Goal: Task Accomplishment & Management: Complete application form

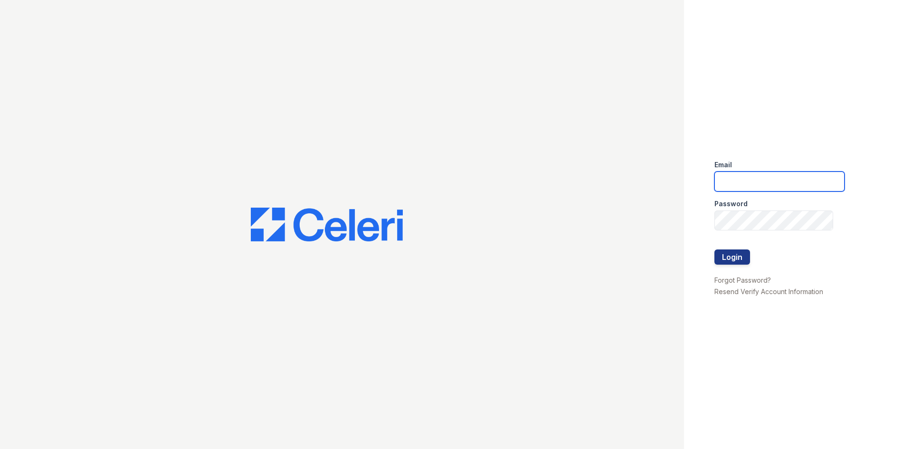
click at [735, 172] on input "email" at bounding box center [779, 181] width 130 height 20
type input "[EMAIL_ADDRESS][DOMAIN_NAME]"
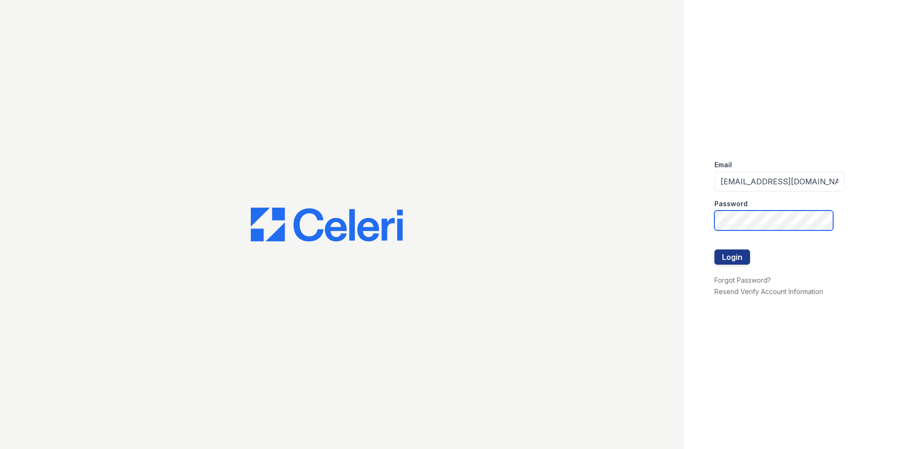
click at [714, 249] on button "Login" at bounding box center [732, 256] width 36 height 15
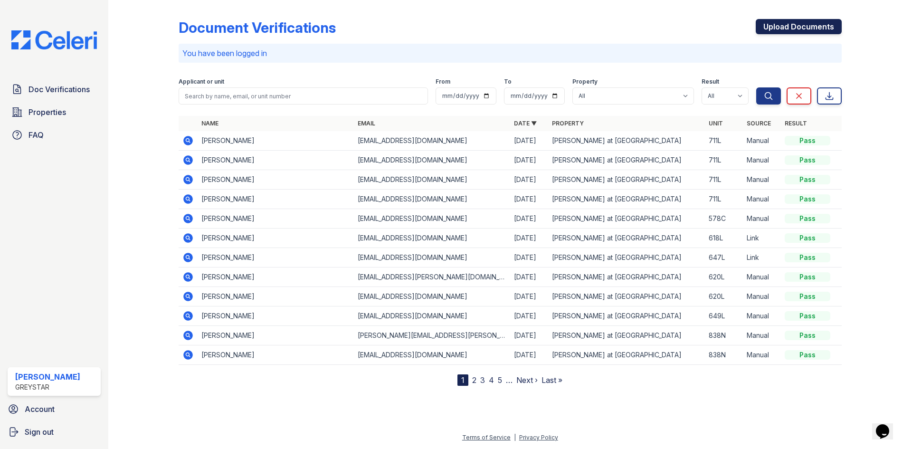
click at [831, 21] on link "Upload Documents" at bounding box center [799, 26] width 86 height 15
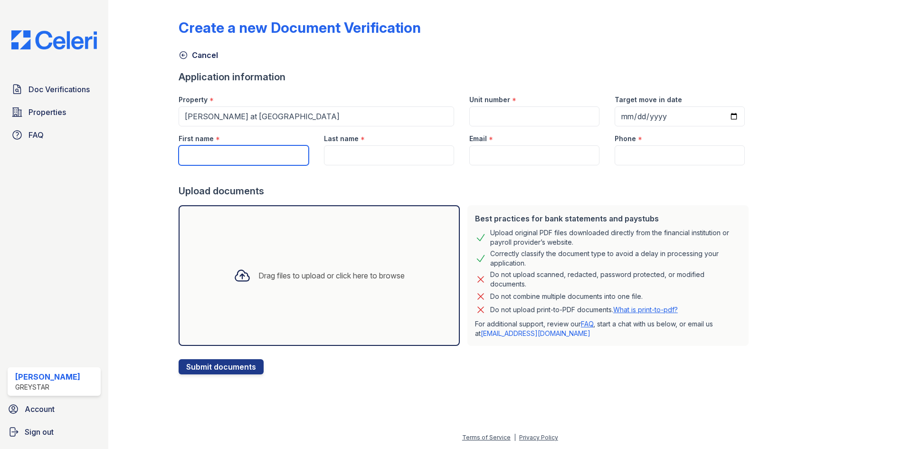
click at [230, 160] on input "First name" at bounding box center [244, 155] width 130 height 20
type input "[PERSON_NAME]"
type input "Duff"
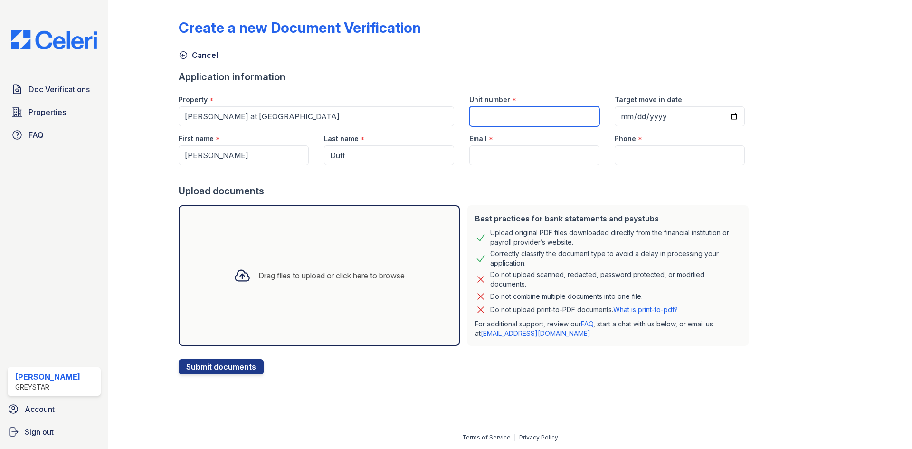
click at [518, 123] on input "Unit number" at bounding box center [534, 116] width 130 height 20
type input "808N"
click at [715, 116] on input "Target move in date" at bounding box center [680, 116] width 130 height 20
click at [675, 119] on input "Target move in date" at bounding box center [680, 116] width 130 height 20
click at [666, 119] on input "Target move in date" at bounding box center [680, 116] width 130 height 20
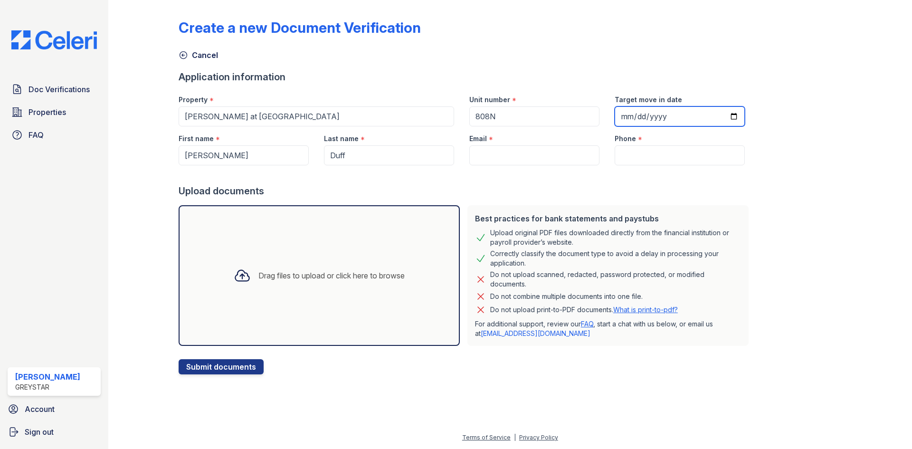
click at [714, 115] on input "Target move in date" at bounding box center [680, 116] width 130 height 20
click at [723, 114] on input "Target move in date" at bounding box center [680, 116] width 130 height 20
type input "[DATE]"
click at [809, 152] on div "Create a new Document Verification Cancel Application information Property * [P…" at bounding box center [510, 189] width 663 height 371
click at [502, 146] on input "Email" at bounding box center [534, 155] width 130 height 20
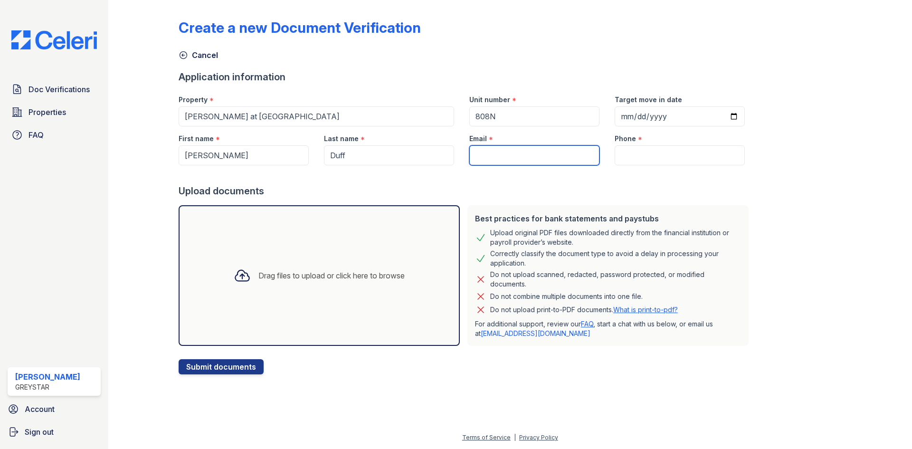
paste input "[PERSON_NAME][EMAIL_ADDRESS][PERSON_NAME][DOMAIN_NAME]"
type input "[PERSON_NAME][EMAIL_ADDRESS][PERSON_NAME][DOMAIN_NAME]"
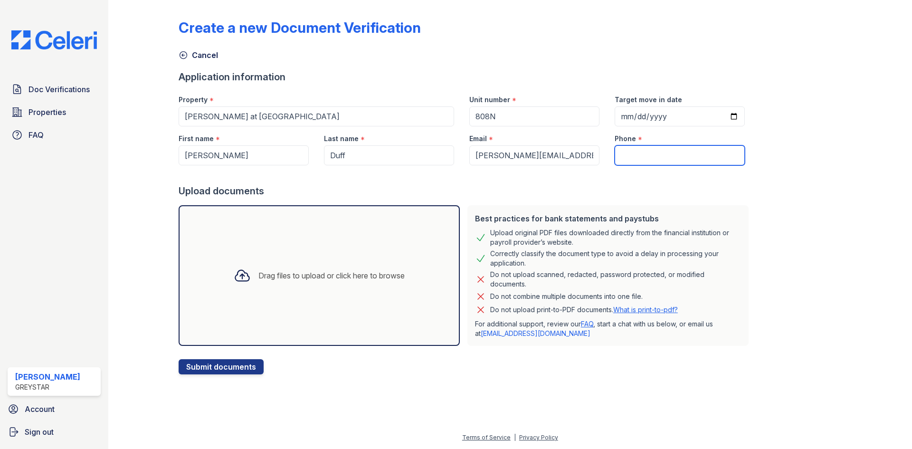
click at [639, 162] on input "Phone" at bounding box center [680, 155] width 130 height 20
paste input "[PHONE_NUMBER]"
type input "[PHONE_NUMBER]"
click at [767, 193] on div "Create a new Document Verification Cancel Application information Property * [P…" at bounding box center [510, 189] width 663 height 371
click at [262, 301] on div "Drag files to upload or click here to browse" at bounding box center [319, 275] width 281 height 141
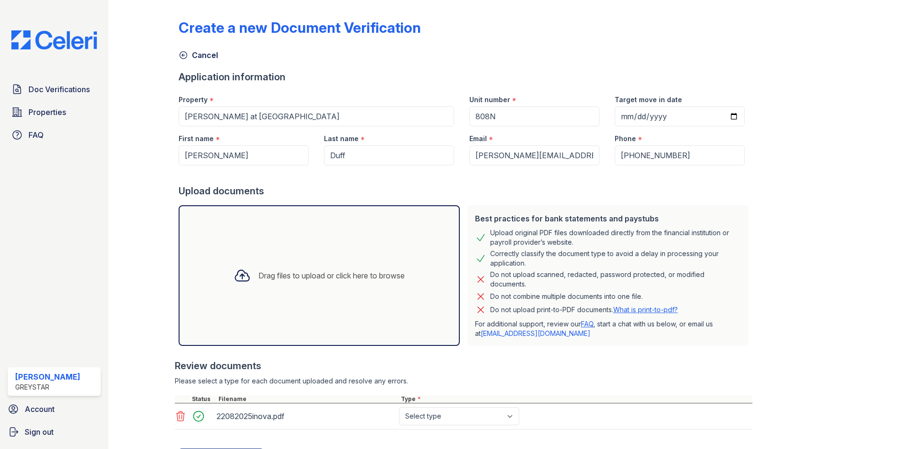
click at [304, 277] on div "Drag files to upload or click here to browse" at bounding box center [331, 275] width 146 height 11
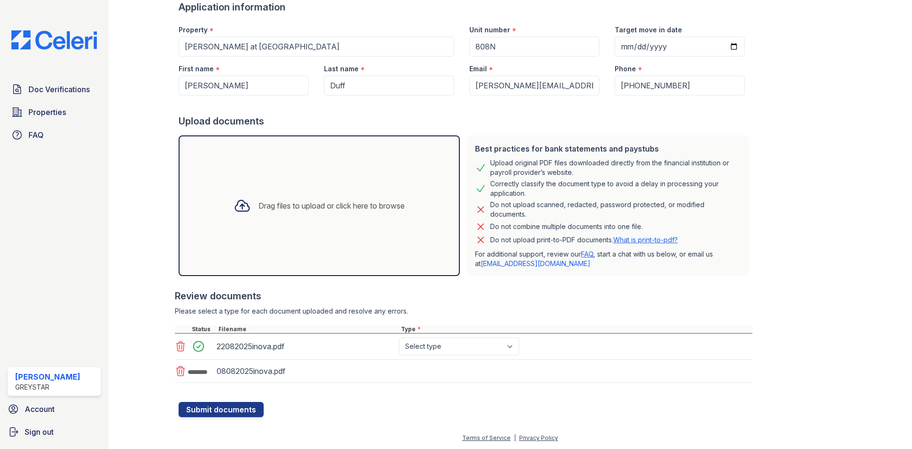
scroll to position [70, 0]
click at [504, 335] on div "22082025inova.pdf Select type Paystub Bank Statement Offer Letter Tax Documents…" at bounding box center [464, 346] width 578 height 26
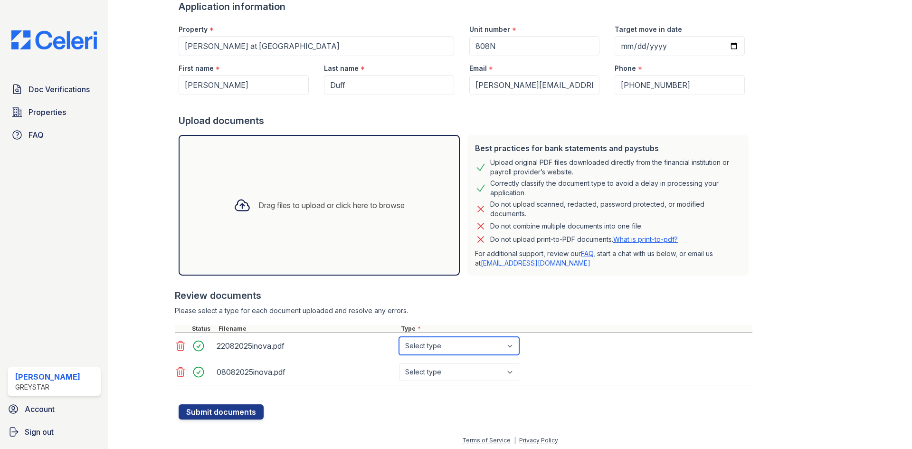
click at [496, 343] on select "Select type Paystub Bank Statement Offer Letter Tax Documents Benefit Award Let…" at bounding box center [459, 346] width 120 height 18
select select "paystub"
click at [399, 337] on select "Select type Paystub Bank Statement Offer Letter Tax Documents Benefit Award Let…" at bounding box center [459, 346] width 120 height 18
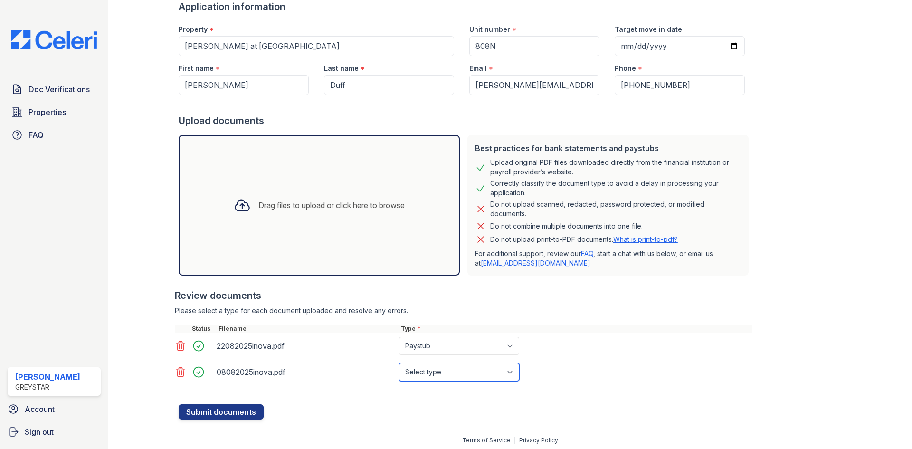
click at [484, 369] on select "Select type Paystub Bank Statement Offer Letter Tax Documents Benefit Award Let…" at bounding box center [459, 372] width 120 height 18
select select "paystub"
click at [399, 363] on select "Select type Paystub Bank Statement Offer Letter Tax Documents Benefit Award Let…" at bounding box center [459, 372] width 120 height 18
click at [581, 387] on div at bounding box center [464, 390] width 578 height 10
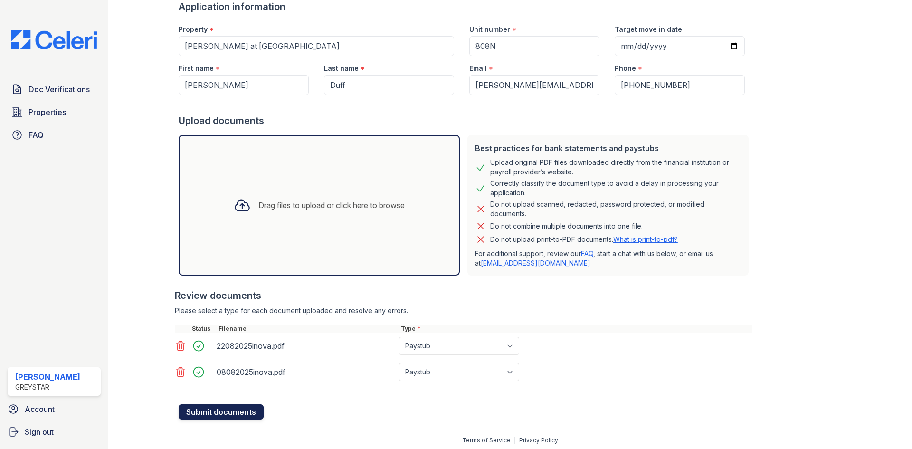
click at [239, 414] on button "Submit documents" at bounding box center [221, 411] width 85 height 15
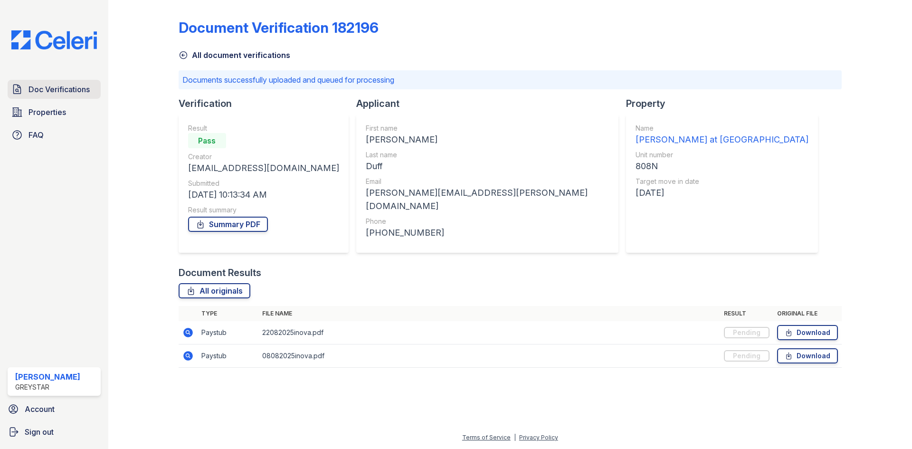
click at [66, 90] on span "Doc Verifications" at bounding box center [59, 89] width 61 height 11
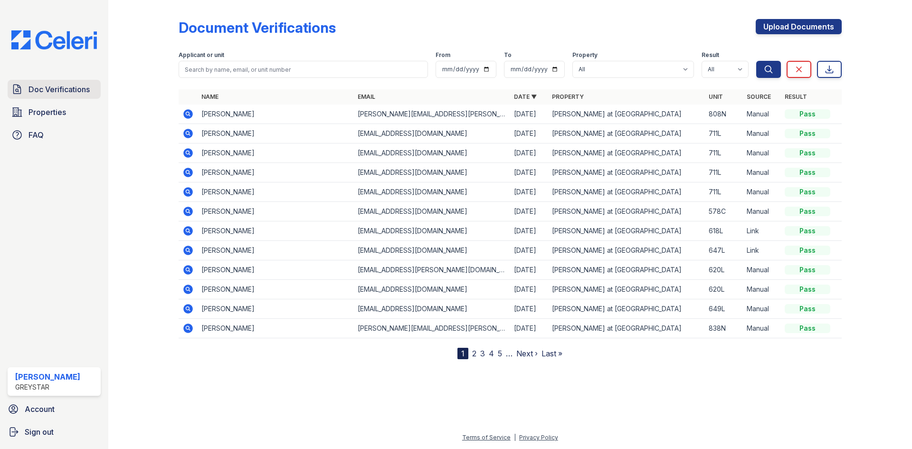
click at [80, 85] on span "Doc Verifications" at bounding box center [59, 89] width 61 height 11
click at [69, 112] on link "Properties" at bounding box center [54, 112] width 93 height 19
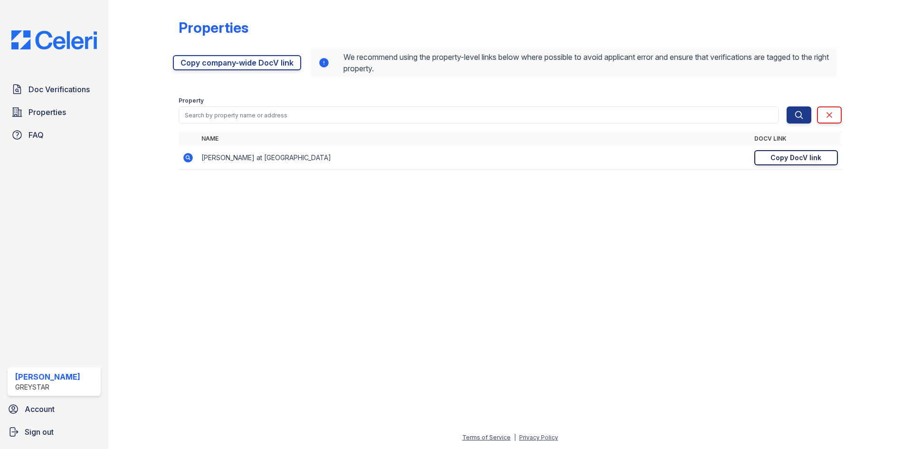
click at [782, 159] on div "Copy DocV link" at bounding box center [796, 158] width 51 height 10
